Goal: Information Seeking & Learning: Find specific fact

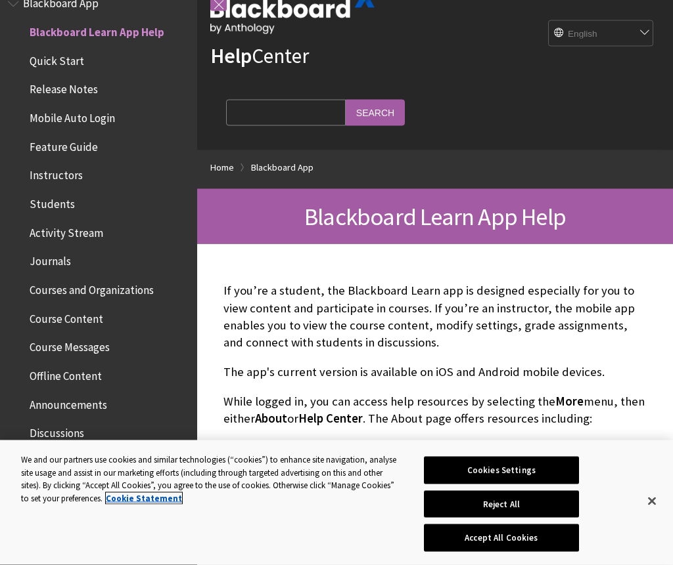
scroll to position [35, 0]
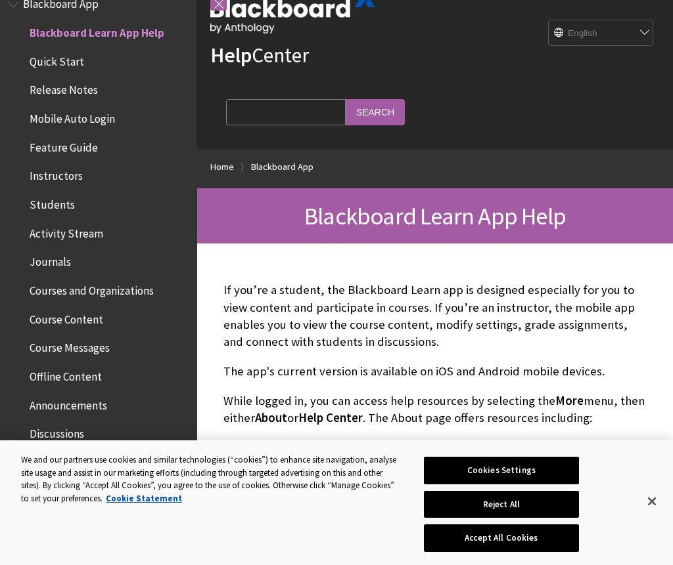
click at [614, 408] on p "While logged in, you can access help resources by selecting the More menu, then…" at bounding box center [434, 410] width 423 height 34
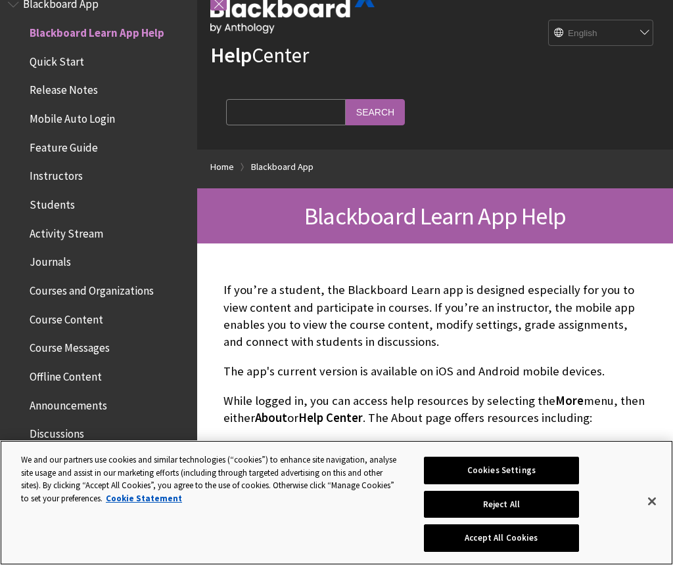
click at [559, 479] on button "Cookies Settings" at bounding box center [501, 471] width 155 height 28
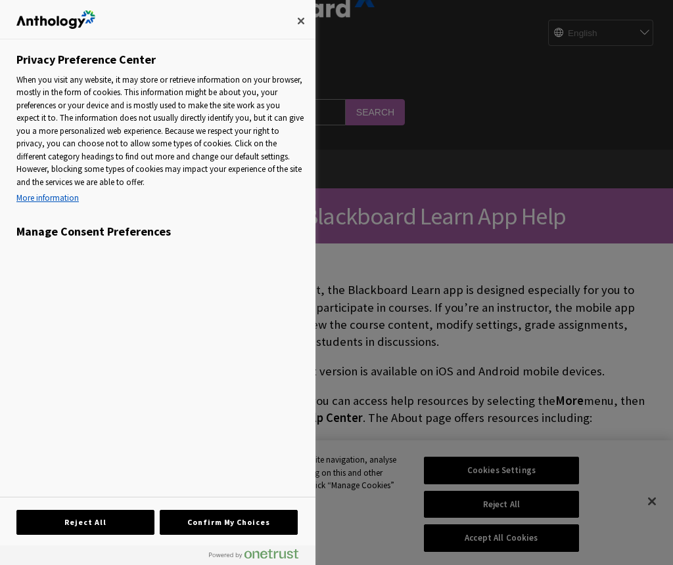
click at [604, 405] on div at bounding box center [336, 282] width 673 height 565
click at [262, 511] on button "Confirm My Choices" at bounding box center [229, 522] width 138 height 25
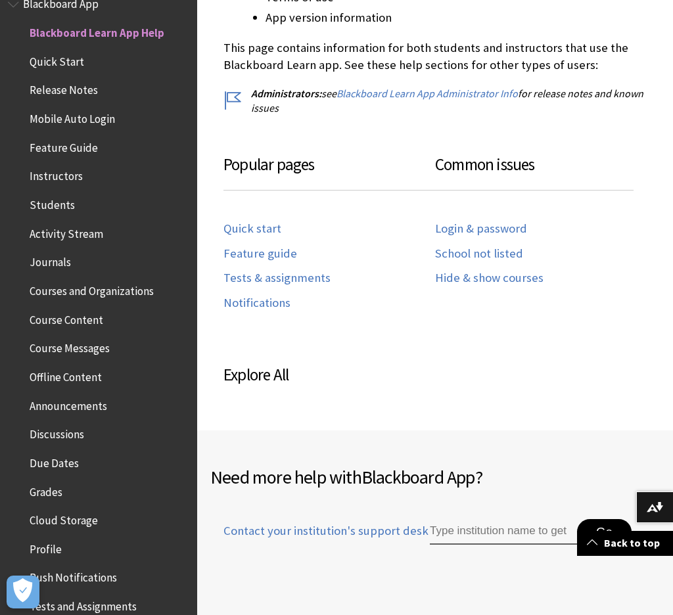
scroll to position [588, 0]
click at [512, 229] on link "Login & password" at bounding box center [481, 229] width 92 height 15
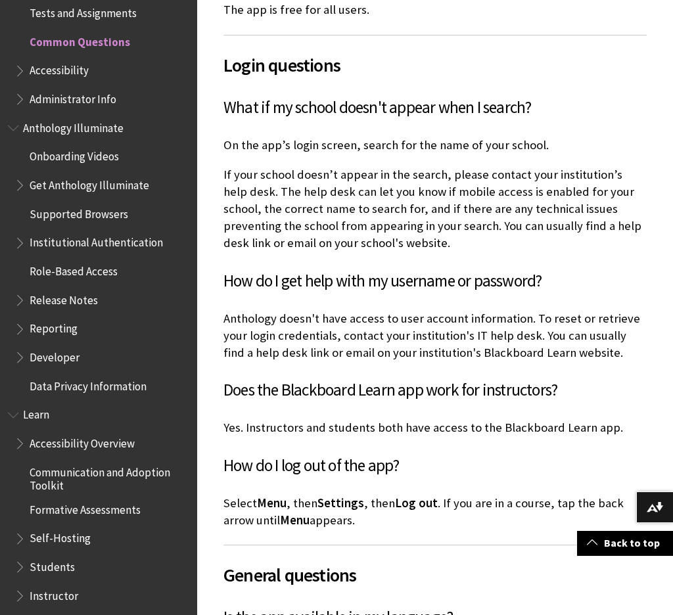
scroll to position [724, 0]
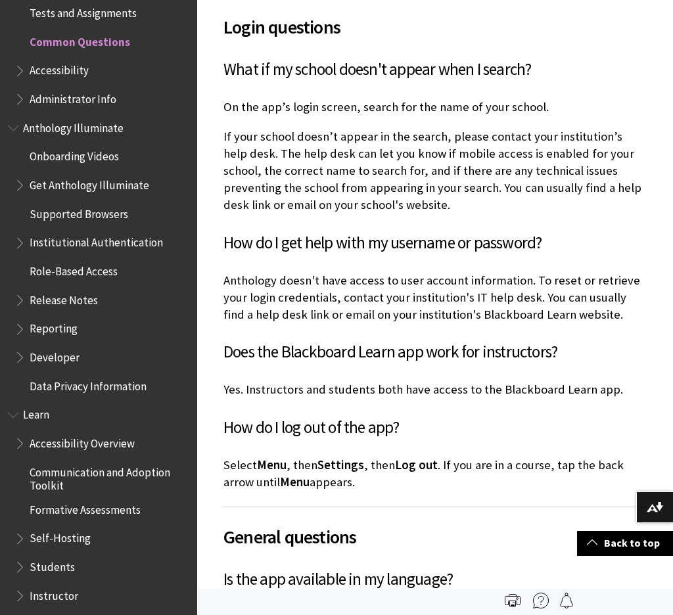
scroll to position [757, 0]
